Goal: Task Accomplishment & Management: Manage account settings

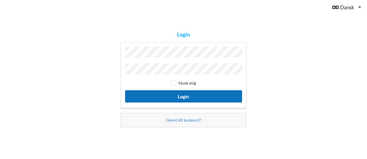
click at [197, 93] on button "Login" at bounding box center [183, 96] width 117 height 12
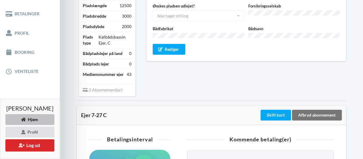
scroll to position [90, 0]
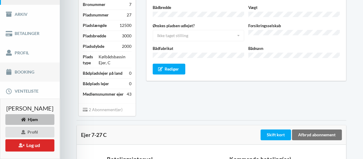
click at [16, 75] on link "Booking" at bounding box center [30, 71] width 60 height 19
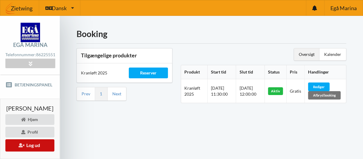
click at [23, 143] on icon at bounding box center [22, 145] width 6 height 4
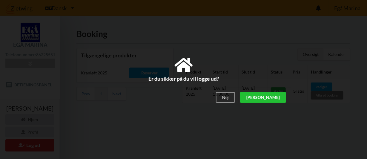
click at [279, 98] on div "[PERSON_NAME]" at bounding box center [263, 97] width 46 height 11
